Goal: Transaction & Acquisition: Book appointment/travel/reservation

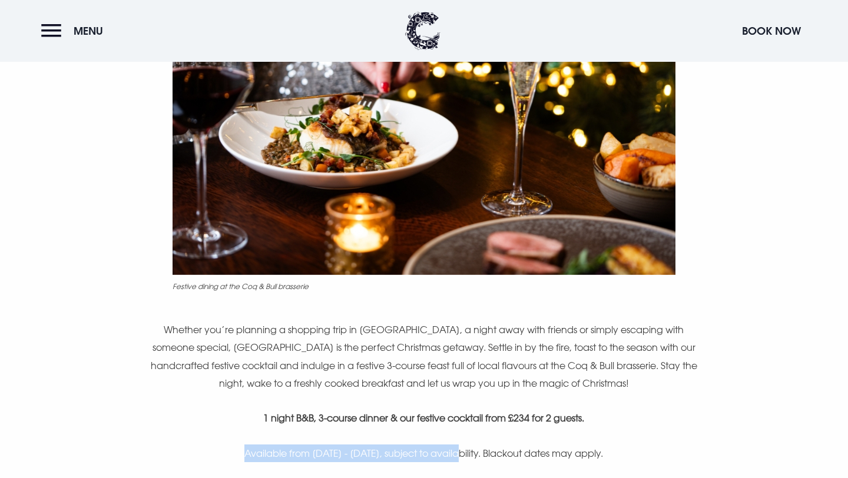
click at [295, 267] on img at bounding box center [424, 107] width 503 height 335
click at [279, 307] on div "A stylish stay for the season. Festive dining at the Coq & Bull brasserie Wheth…" at bounding box center [424, 202] width 681 height 643
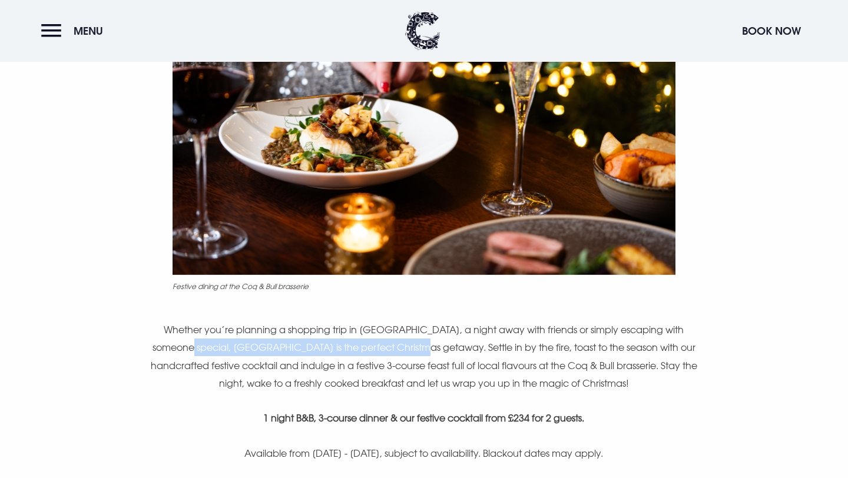
drag, startPoint x: 147, startPoint y: 351, endPoint x: 391, endPoint y: 352, distance: 243.9
click at [391, 352] on p "Whether you’re planning a shopping trip in [GEOGRAPHIC_DATA], a night away with…" at bounding box center [424, 357] width 561 height 72
copy p "[GEOGRAPHIC_DATA] is the perfect Christmas getaway."
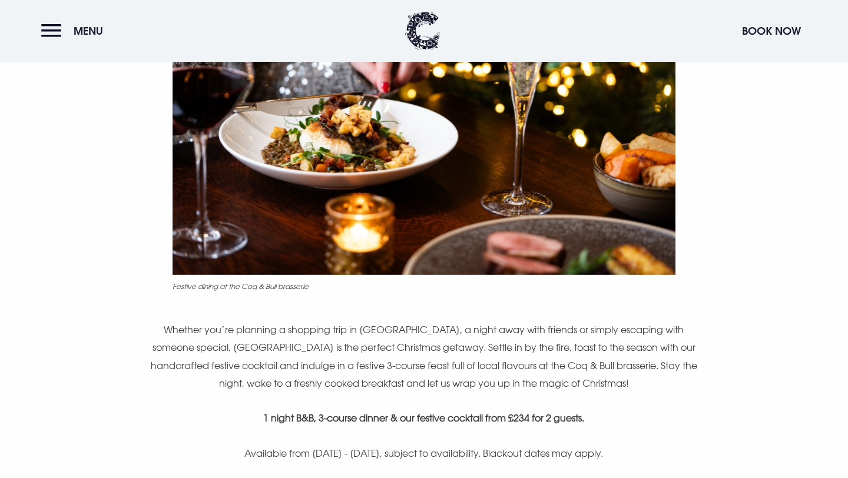
click at [445, 349] on p "Whether you’re planning a shopping trip in [GEOGRAPHIC_DATA], a night away with…" at bounding box center [424, 357] width 561 height 72
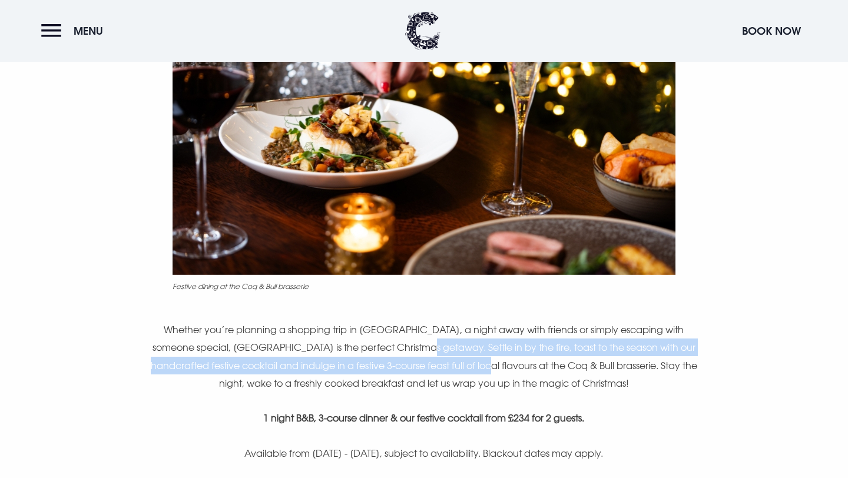
drag, startPoint x: 394, startPoint y: 348, endPoint x: 453, endPoint y: 371, distance: 63.4
click at [453, 371] on p "Whether you’re planning a shopping trip in [GEOGRAPHIC_DATA], a night away with…" at bounding box center [424, 357] width 561 height 72
copy p "Settle in by the fire, toast to the season with our handcrafted festive cocktai…"
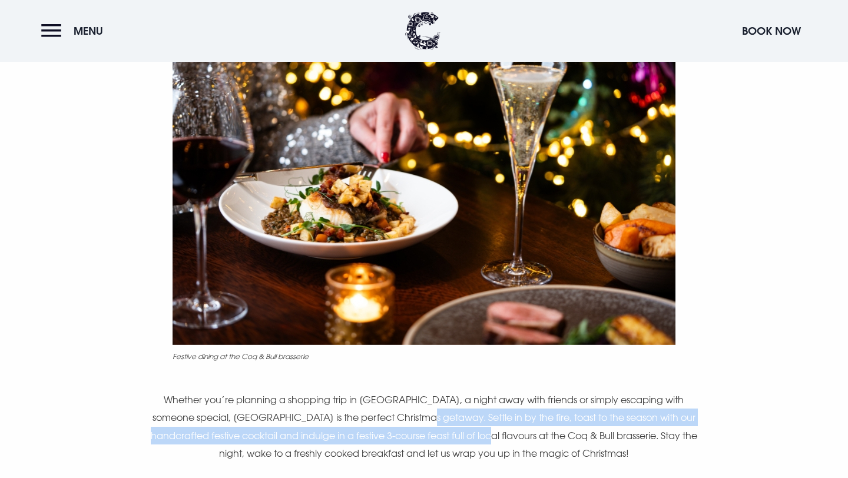
scroll to position [300, 0]
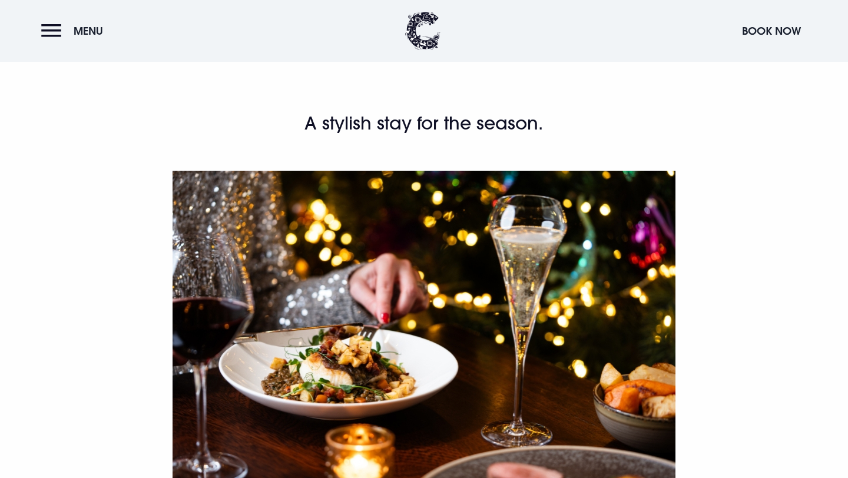
click at [395, 134] on h2 "A stylish stay for the season." at bounding box center [424, 124] width 561 height 24
drag, startPoint x: 309, startPoint y: 125, endPoint x: 548, endPoint y: 135, distance: 239.3
click at [548, 135] on h2 "A stylish stay for the season." at bounding box center [424, 124] width 561 height 24
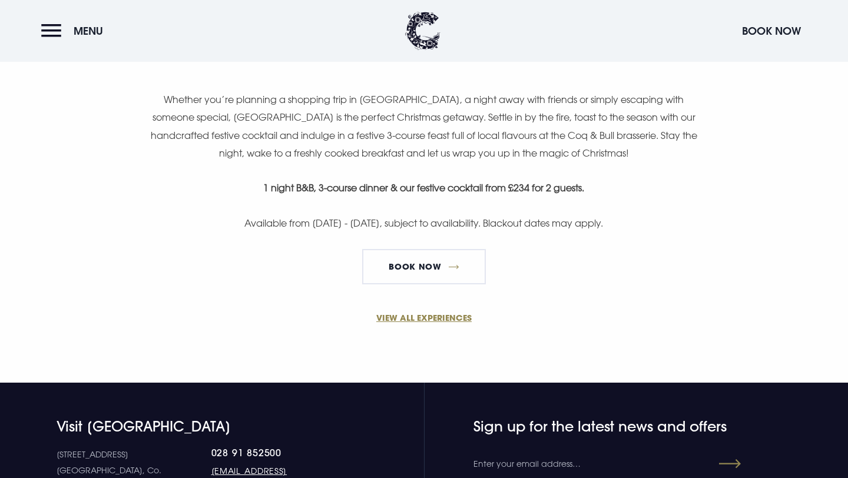
scroll to position [777, 0]
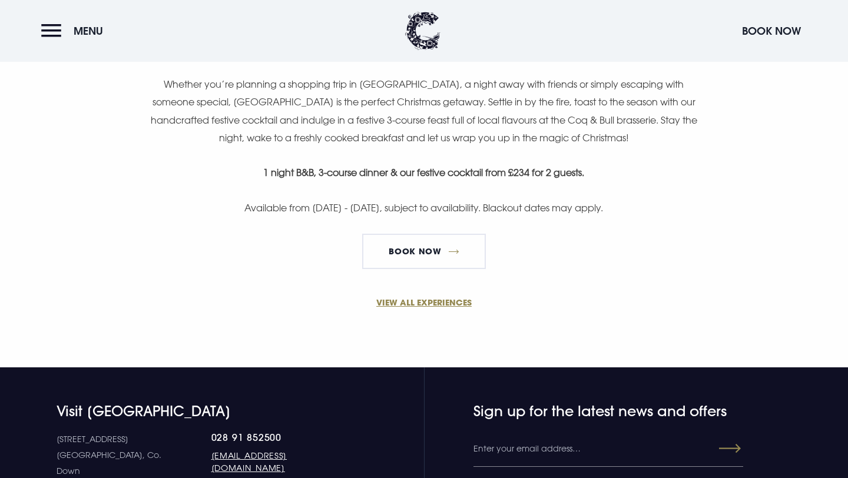
copy h2 "A stylish stay for the season."
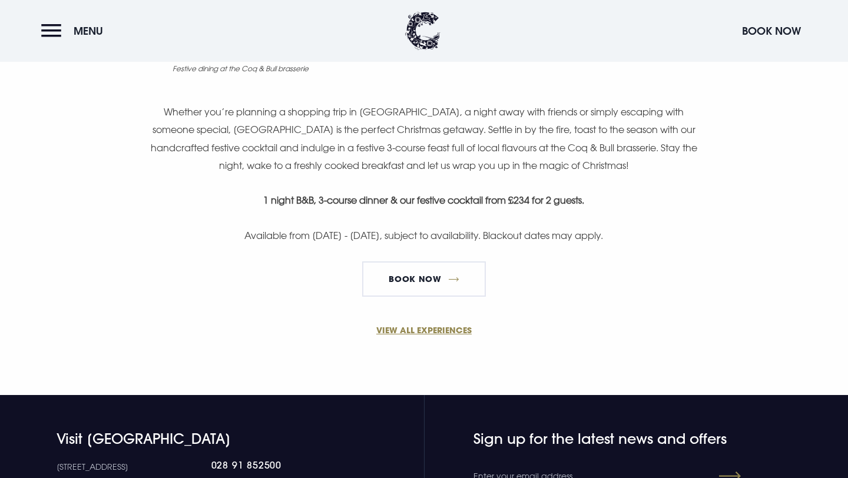
scroll to position [743, 0]
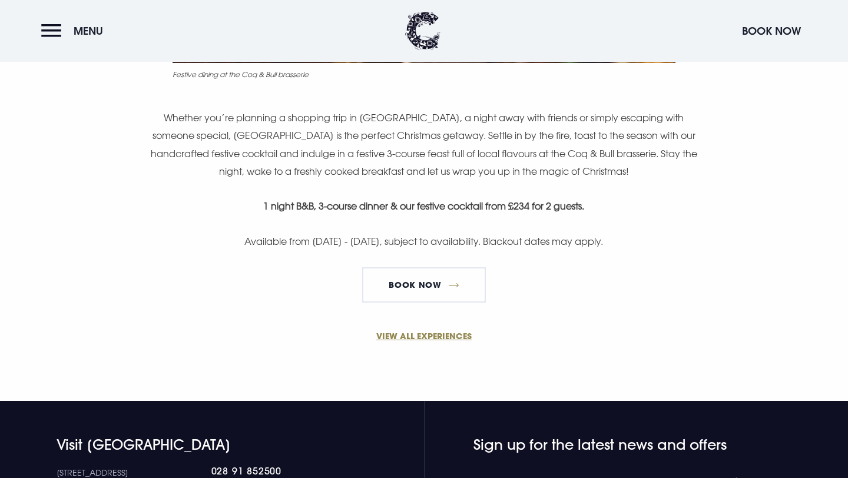
drag, startPoint x: 488, startPoint y: 206, endPoint x: 593, endPoint y: 209, distance: 104.9
click at [593, 209] on p "1 night B&B, 3-course dinner & our festive cocktail from £234 for 2 guests." at bounding box center [424, 206] width 561 height 18
copy strong "from £234 for 2 guests."
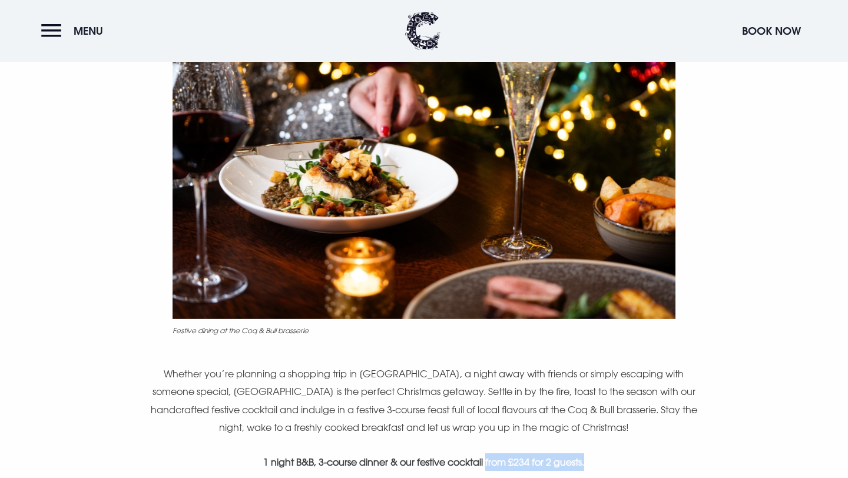
scroll to position [458, 0]
